Goal: Complete application form: Complete application form

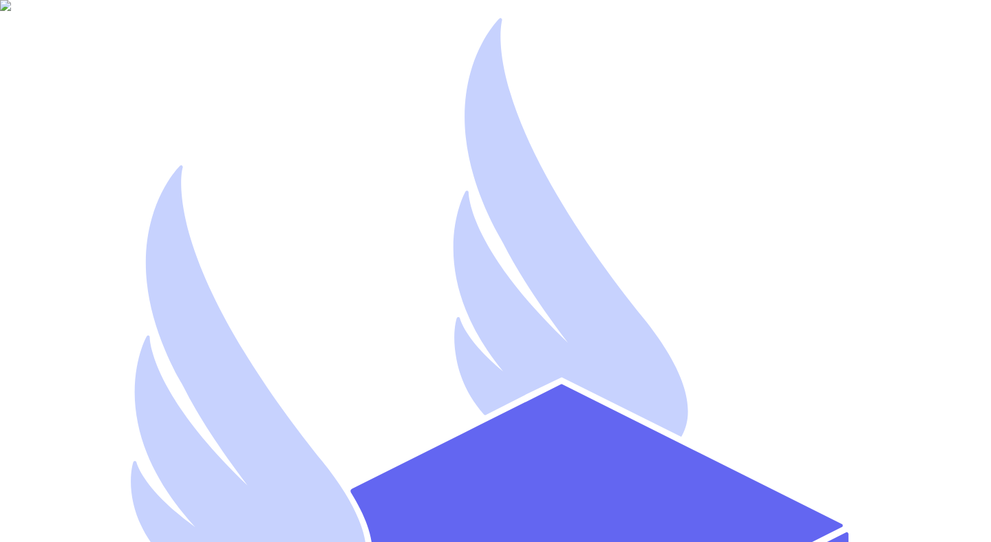
type input "[EMAIL_ADDRESS][DOMAIN_NAME]"
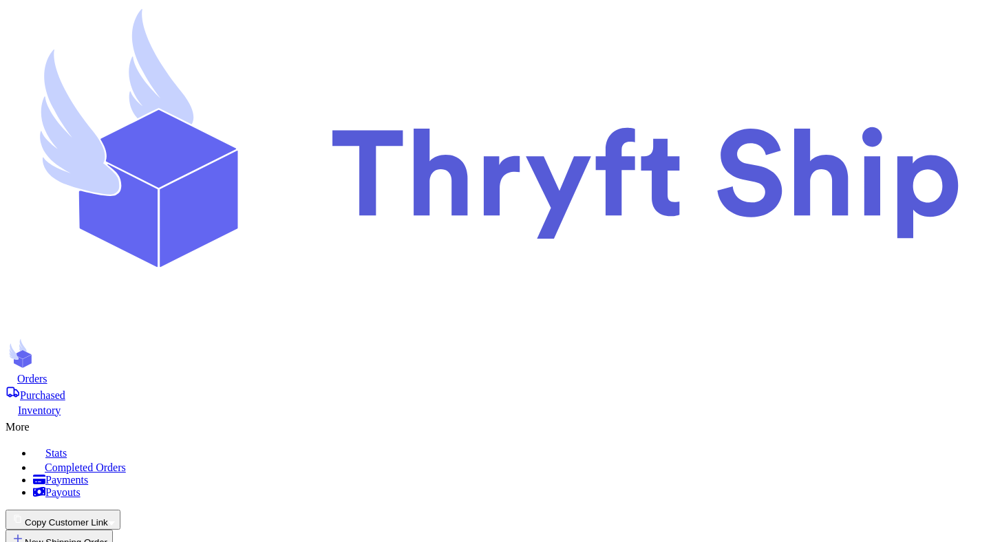
click at [120, 510] on button "Copy Customer Link" at bounding box center [63, 520] width 115 height 20
click at [154, 530] on button "📋 Submit Link" at bounding box center [118, 537] width 71 height 14
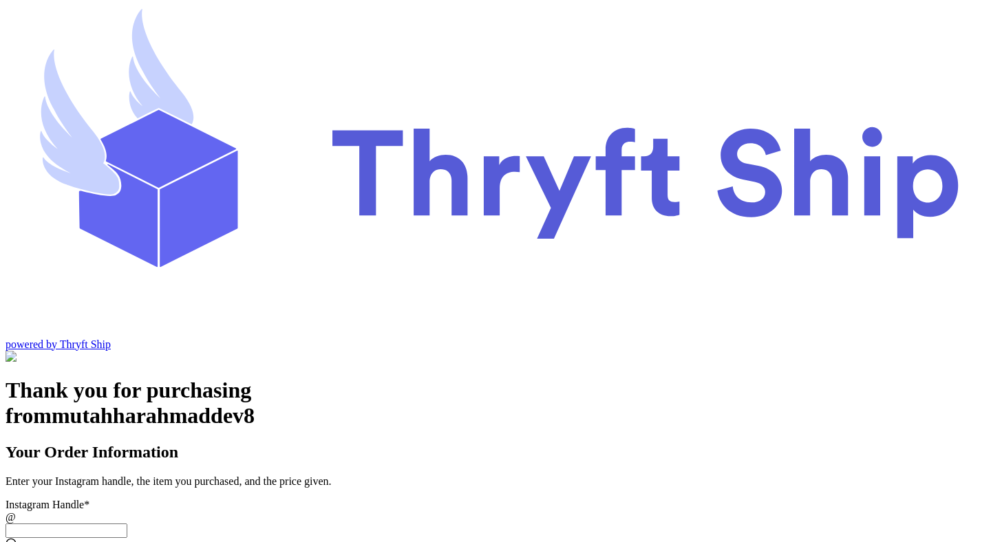
click at [127, 524] on input "Instagram Handle *" at bounding box center [67, 531] width 122 height 14
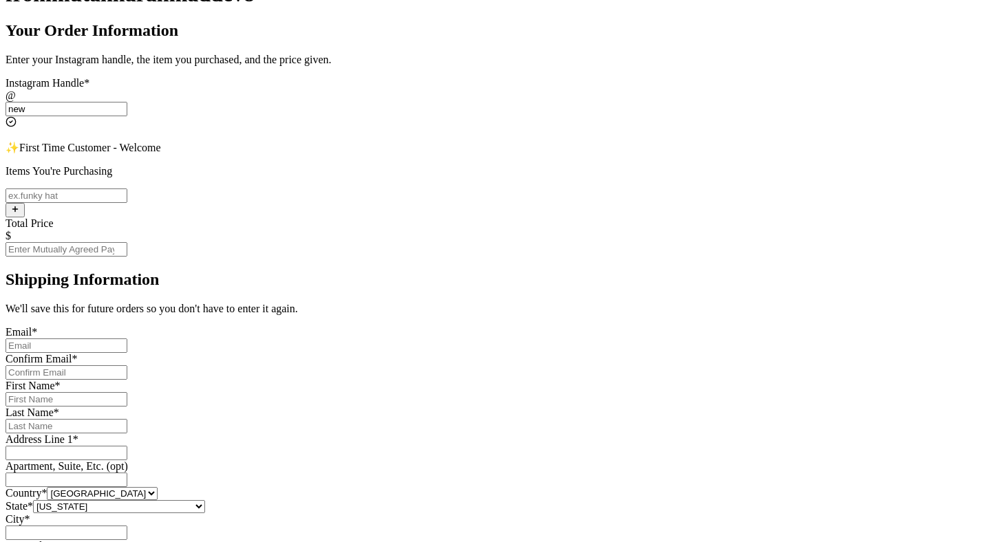
scroll to position [370, 0]
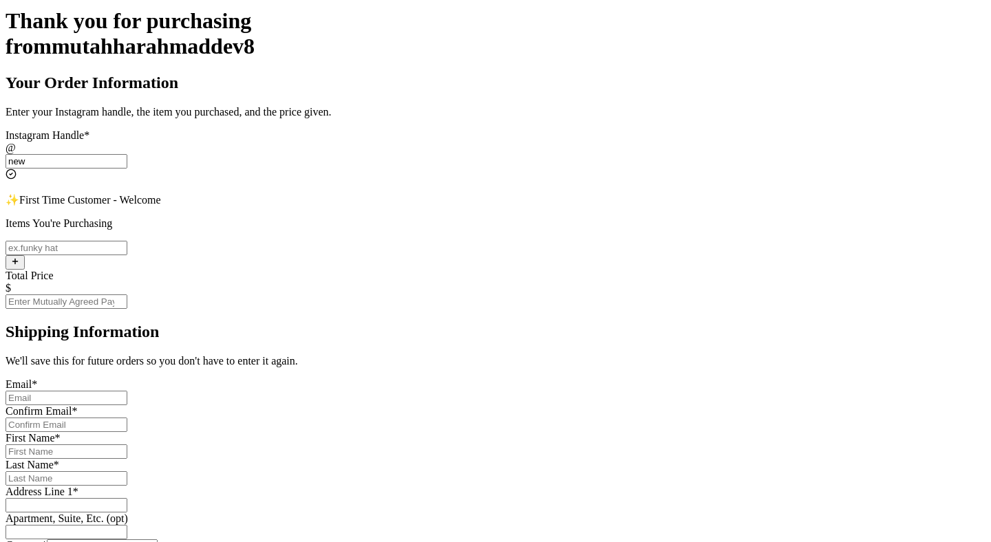
type input "new"
click at [127, 391] on input "Instagram Handle *" at bounding box center [67, 398] width 122 height 14
click at [841, 153] on div "Thank you for purchasing from mutahharahmaddev8 Your Order Information Enter yo…" at bounding box center [496, 419] width 980 height 823
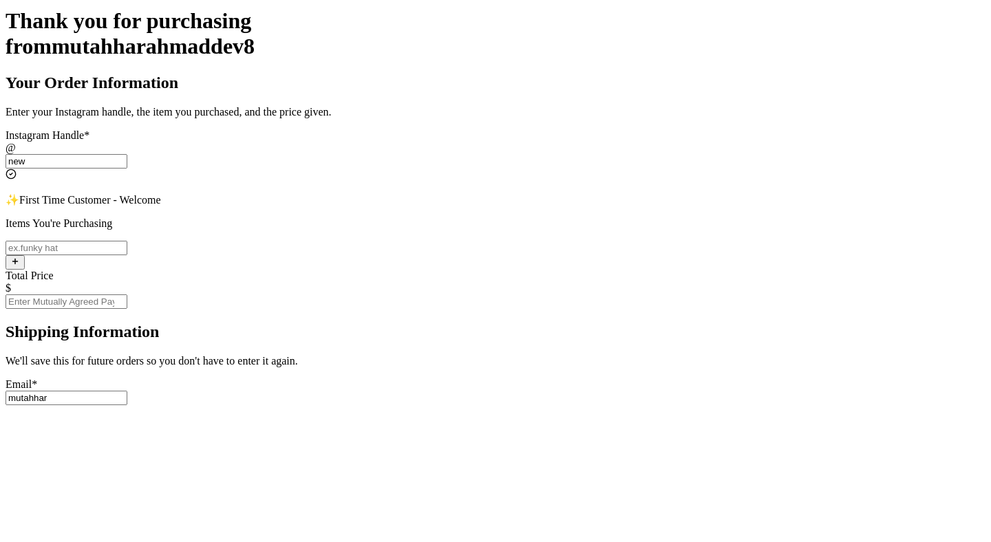
click at [127, 391] on input "mutahhar" at bounding box center [67, 398] width 122 height 14
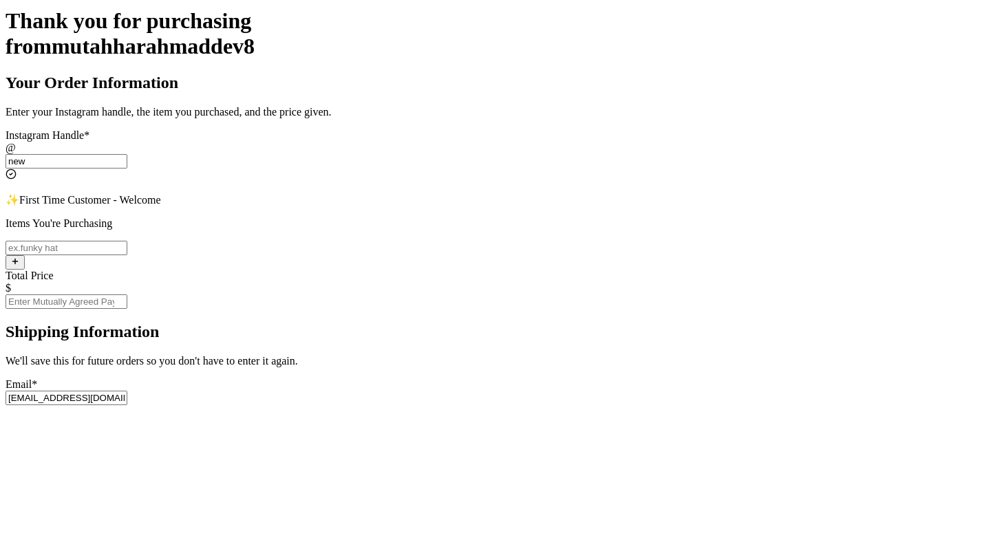
type input "mutahhar@ahmad.com"
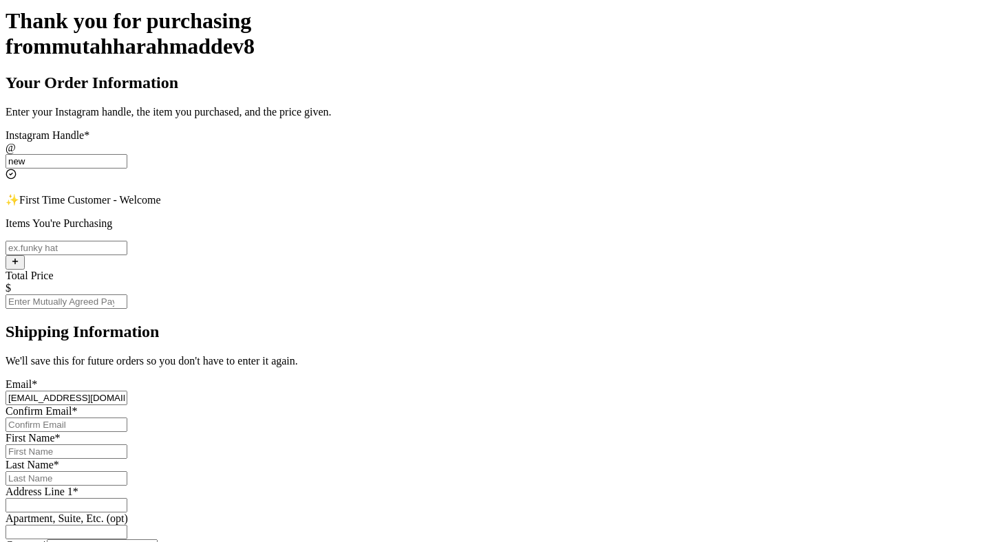
click at [127, 418] on input "Instagram Handle *" at bounding box center [67, 425] width 122 height 14
type input "test@test.com"
click at [863, 223] on div "Thank you for purchasing from mutahharahmaddev8 Your Order Information Enter yo…" at bounding box center [496, 419] width 980 height 823
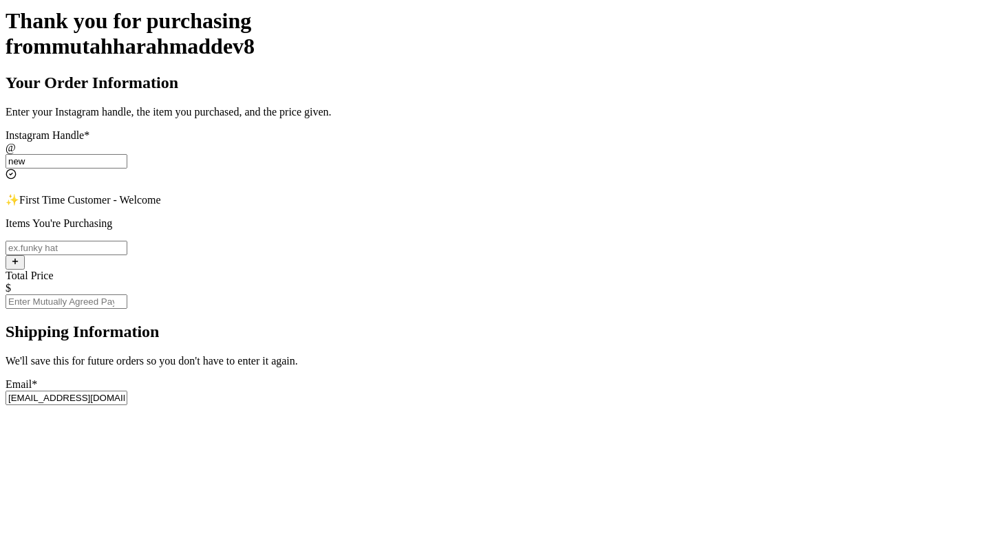
click at [127, 391] on input "mutahhar@ahmad.com" at bounding box center [67, 398] width 122 height 14
click at [127, 391] on input "mutahhar@ahmad.co" at bounding box center [67, 398] width 122 height 14
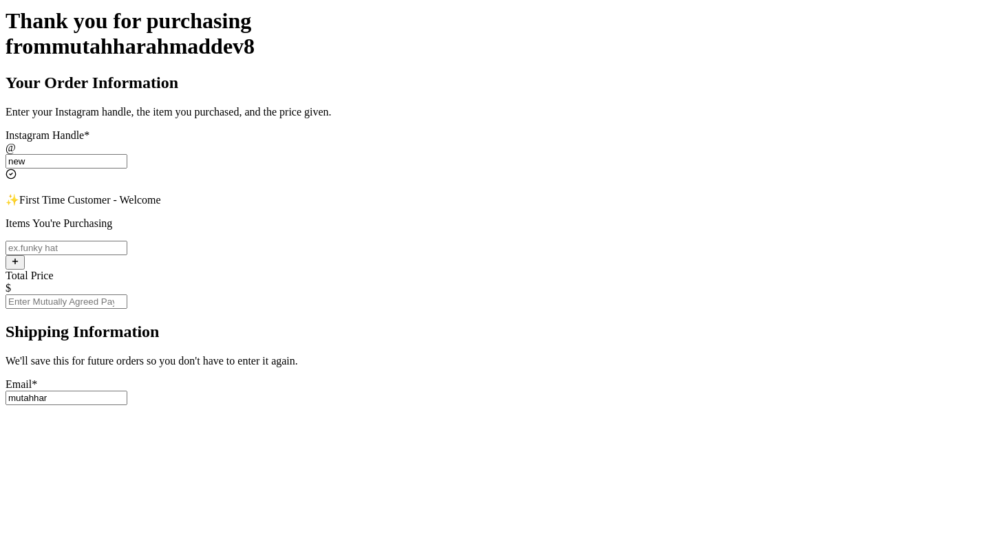
click at [127, 391] on input "mutahhar" at bounding box center [67, 398] width 122 height 14
type input "mutahhar@test.com"
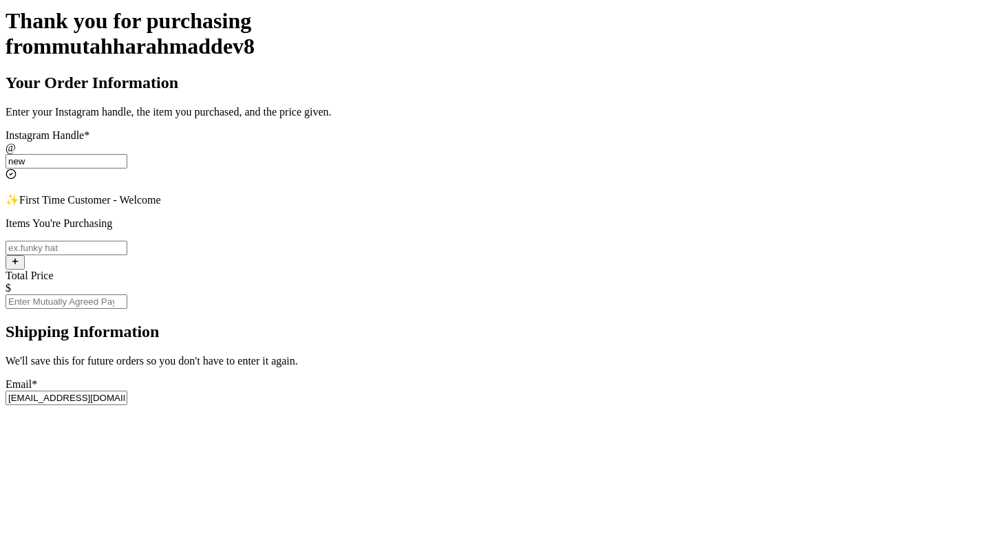
type input "mutahhar@test.com"
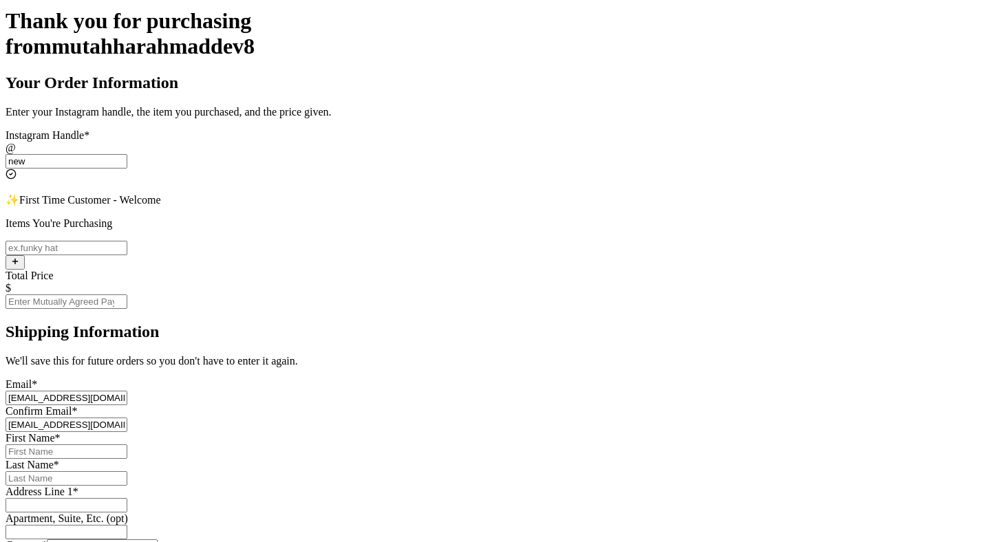
click at [127, 391] on input "mutahhar@test.com" at bounding box center [67, 398] width 122 height 14
click at [763, 180] on div "Thank you for purchasing from mutahharahmaddev8 Your Order Information Enter yo…" at bounding box center [496, 419] width 980 height 823
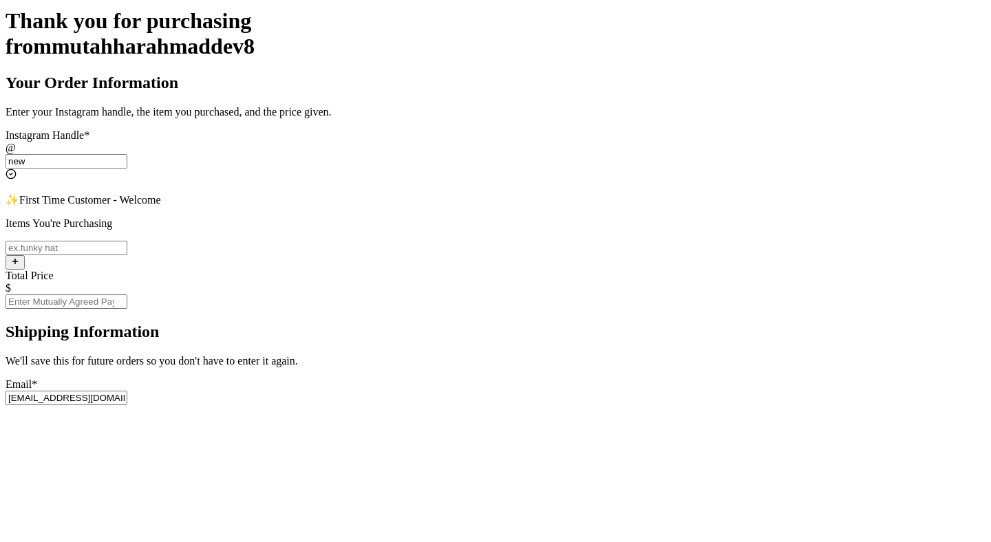
click at [127, 391] on input "mutahhar@test.co" at bounding box center [67, 398] width 122 height 14
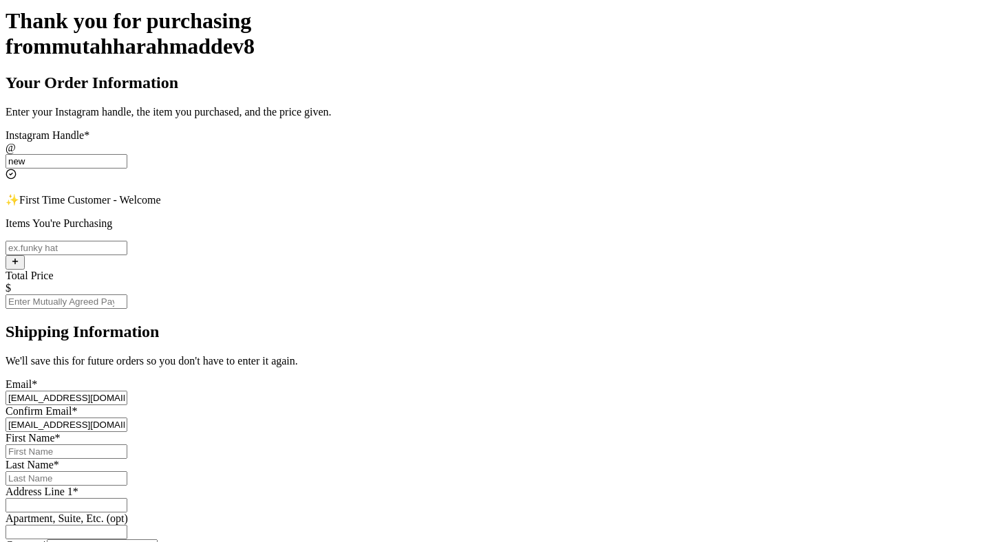
click at [734, 171] on div "Thank you for purchasing from mutahharahmaddev8 Your Order Information Enter yo…" at bounding box center [496, 419] width 980 height 823
click at [127, 391] on input "mutahhar@test.com" at bounding box center [67, 398] width 122 height 14
type input "mutahhar@test.co"
click at [127, 445] on input "Instagram Handle *" at bounding box center [67, 452] width 122 height 14
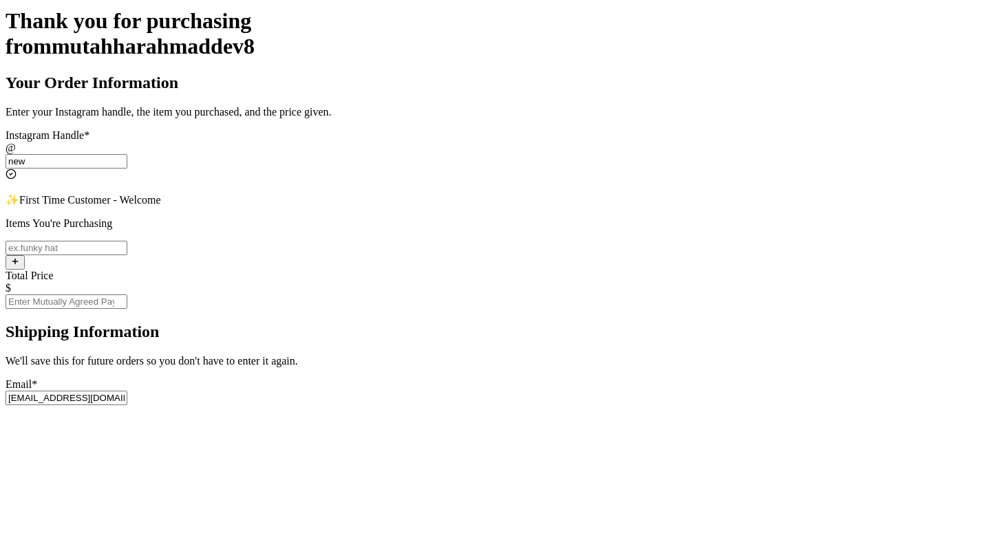
click at [127, 391] on input "mutahhar@test.co" at bounding box center [67, 398] width 122 height 14
